Goal: Check status: Check status

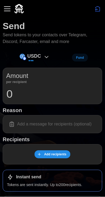
click at [8, 9] on div "button" at bounding box center [7, 9] width 6 height 1
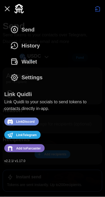
click at [32, 62] on span "Wallet" at bounding box center [29, 62] width 16 height 16
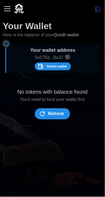
click at [56, 116] on span "Refresh" at bounding box center [56, 114] width 16 height 11
click at [53, 113] on span "Refresh" at bounding box center [56, 114] width 16 height 11
click at [8, 9] on div "button" at bounding box center [7, 9] width 6 height 1
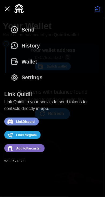
click at [36, 46] on span "History" at bounding box center [30, 46] width 18 height 16
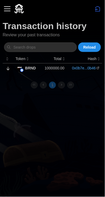
click at [91, 48] on span "Reload" at bounding box center [89, 47] width 13 height 9
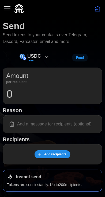
click at [12, 7] on button "button" at bounding box center [7, 8] width 9 height 9
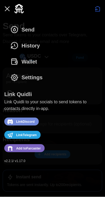
click at [31, 47] on span "History" at bounding box center [30, 46] width 18 height 16
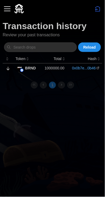
click at [29, 69] on p "BRND" at bounding box center [30, 69] width 11 height 6
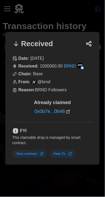
click at [74, 20] on div at bounding box center [52, 98] width 105 height 197
